Goal: Find specific page/section: Find specific page/section

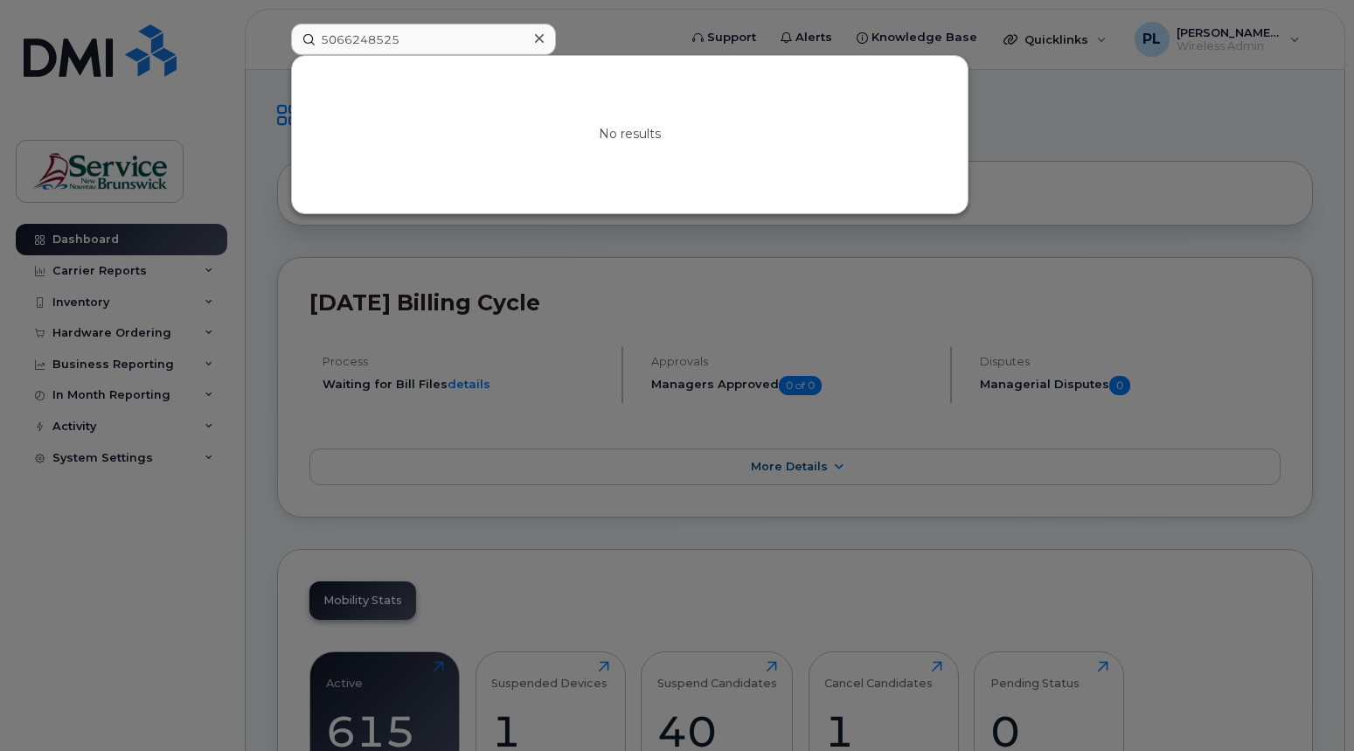
click at [446, 35] on input "5066248525" at bounding box center [423, 39] width 265 height 31
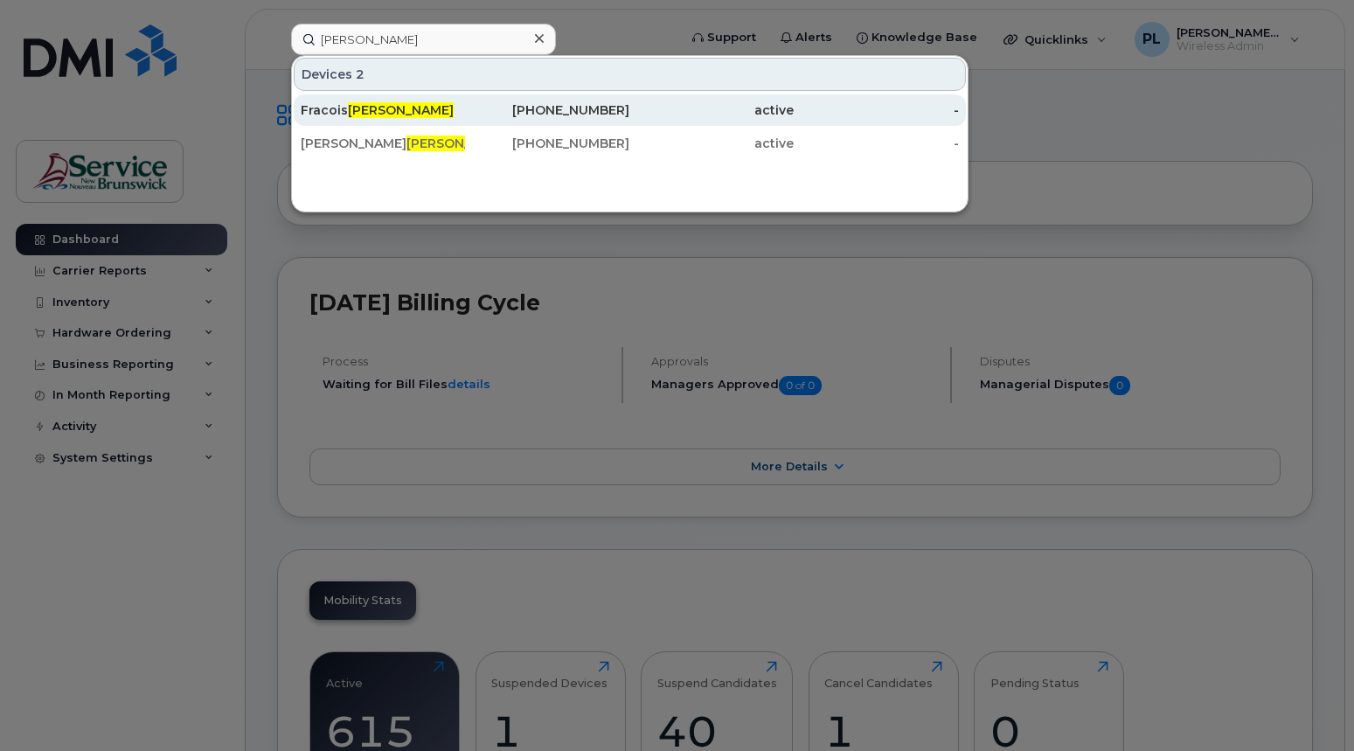
type input "[PERSON_NAME]"
click at [441, 113] on div "[PERSON_NAME]" at bounding box center [383, 109] width 164 height 17
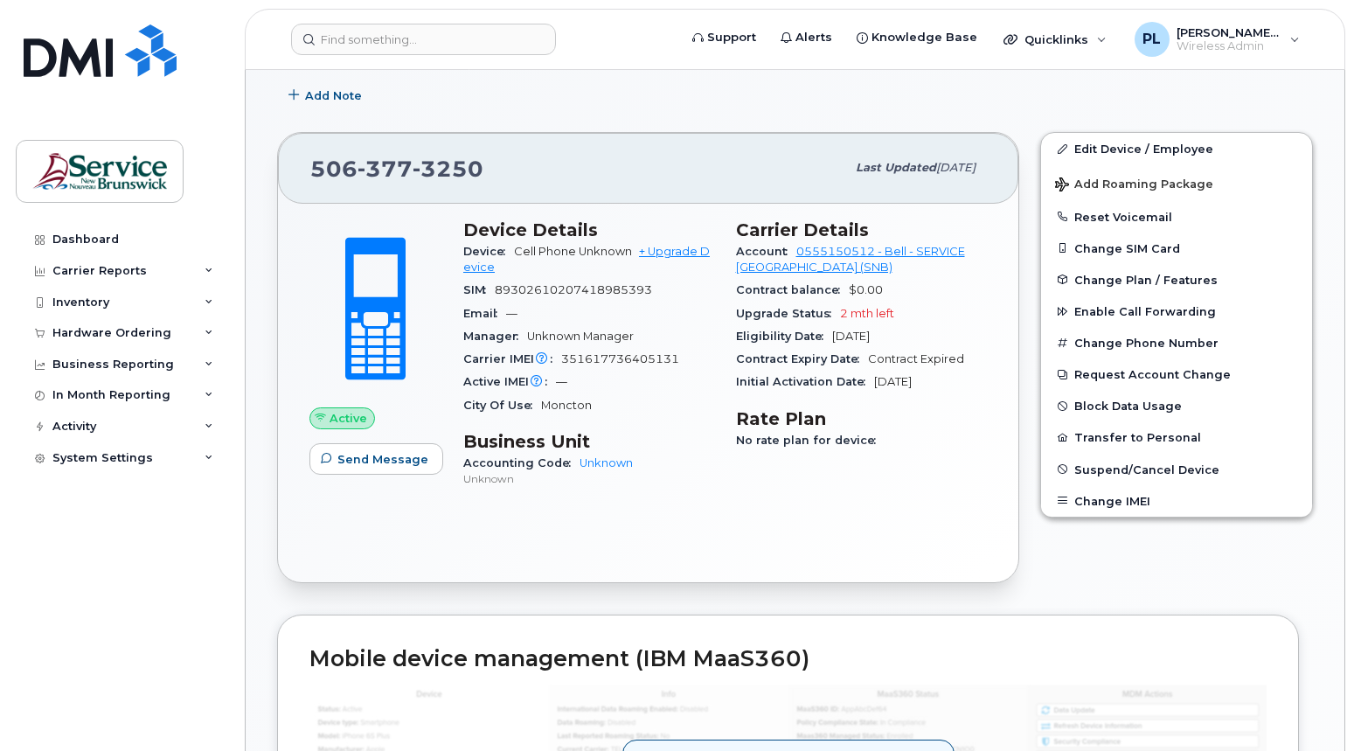
scroll to position [259, 0]
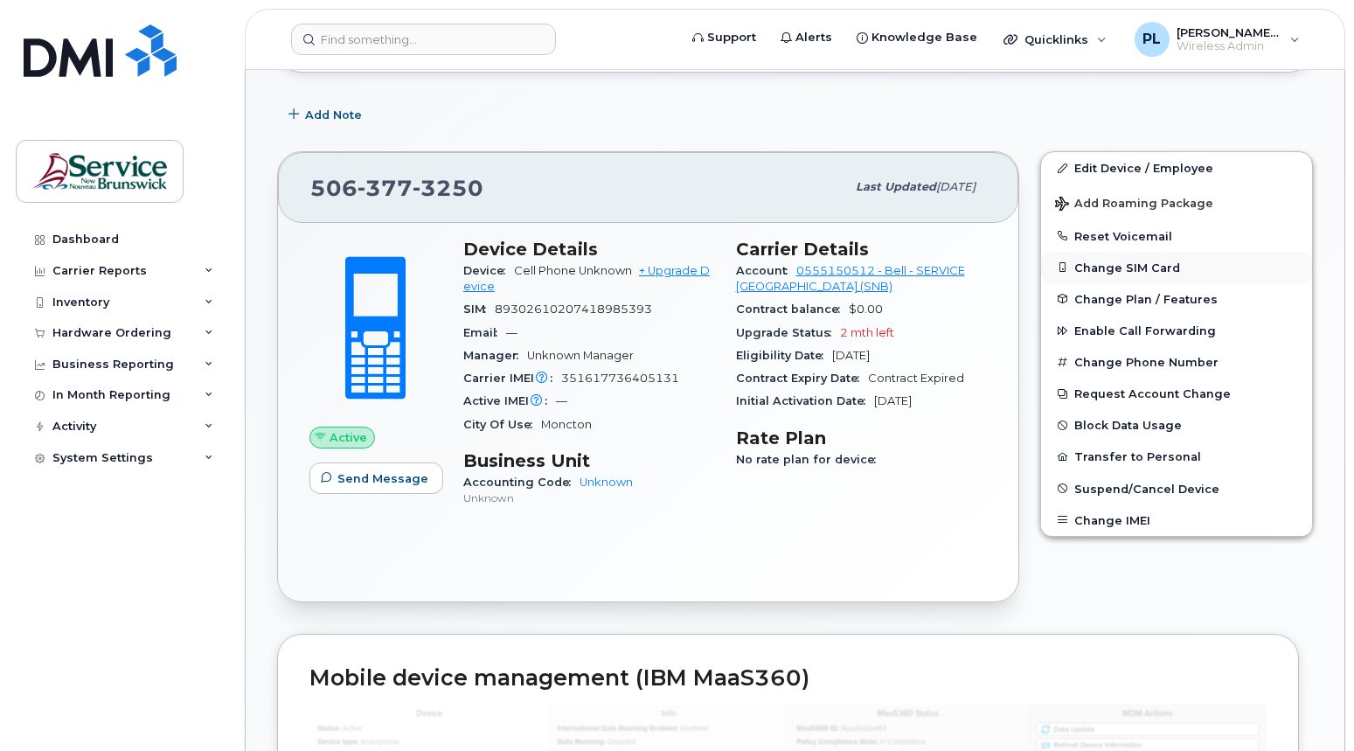
click at [1088, 269] on button "Change SIM Card" at bounding box center [1176, 267] width 271 height 31
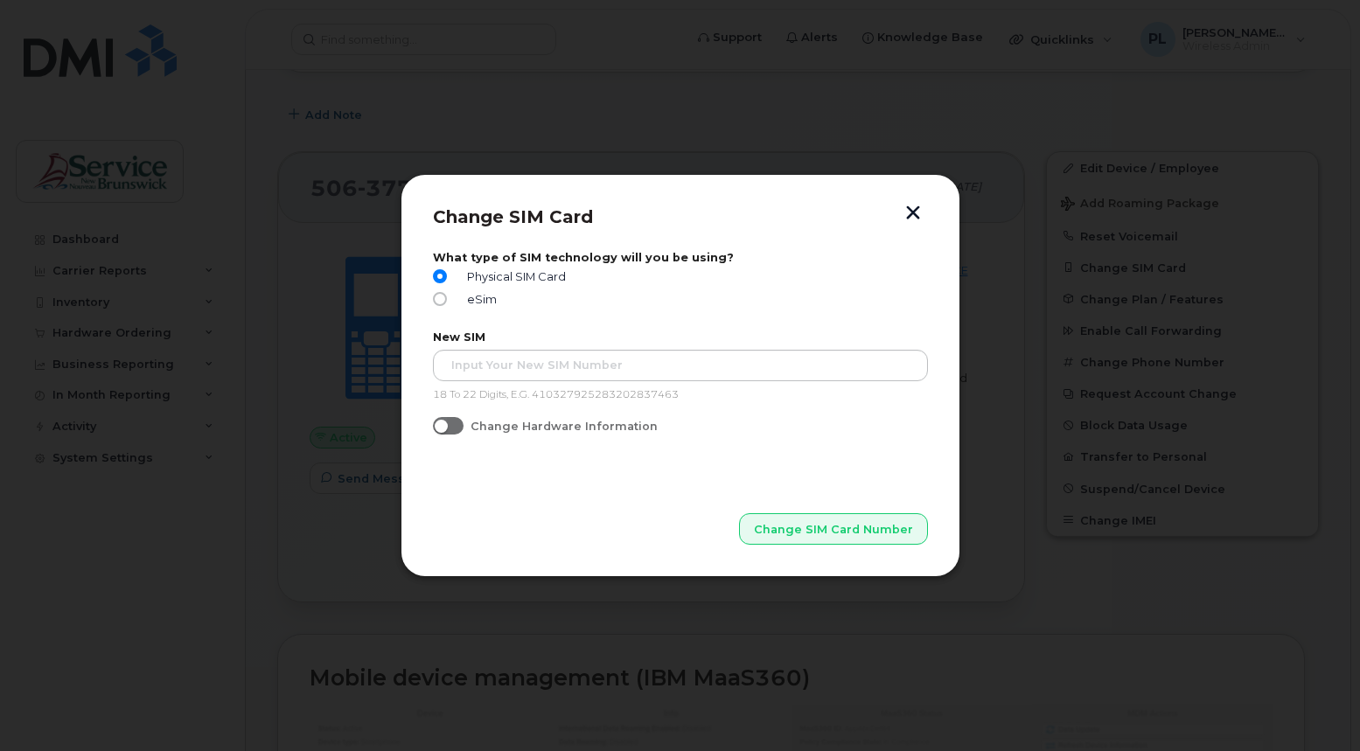
click at [913, 211] on button "button" at bounding box center [913, 214] width 26 height 18
